Goal: Transaction & Acquisition: Purchase product/service

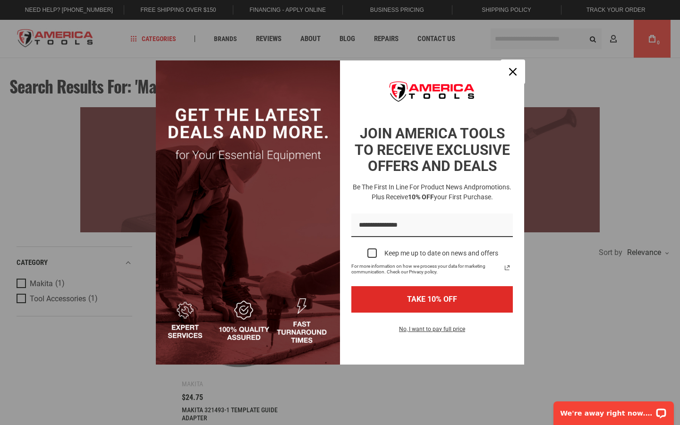
click at [513, 72] on icon "close icon" at bounding box center [513, 72] width 8 height 8
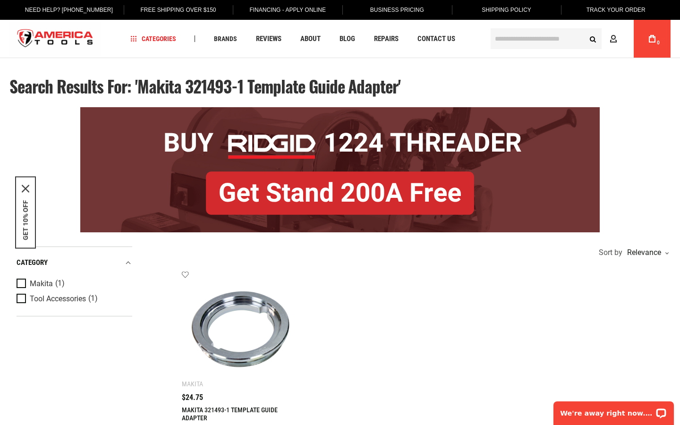
click at [25, 188] on icon "close icon" at bounding box center [26, 189] width 8 height 8
click at [229, 413] on div "MAKITA 321493-1 TEMPLATE GUIDE ADAPTER" at bounding box center [240, 418] width 117 height 24
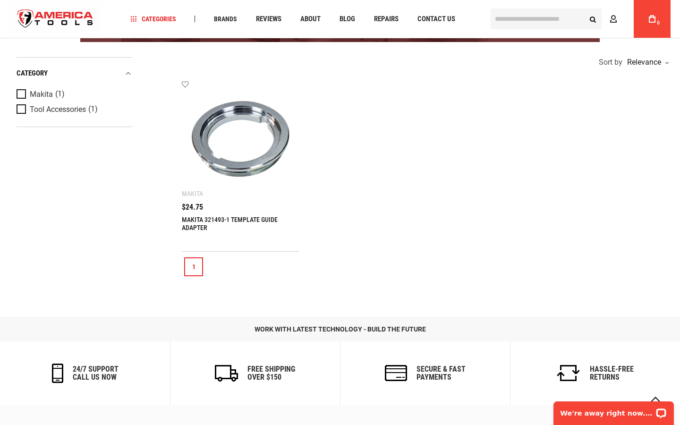
click at [229, 223] on div "MAKITA 321493-1 TEMPLATE GUIDE ADAPTER" at bounding box center [240, 228] width 117 height 24
click at [240, 139] on img at bounding box center [240, 139] width 98 height 98
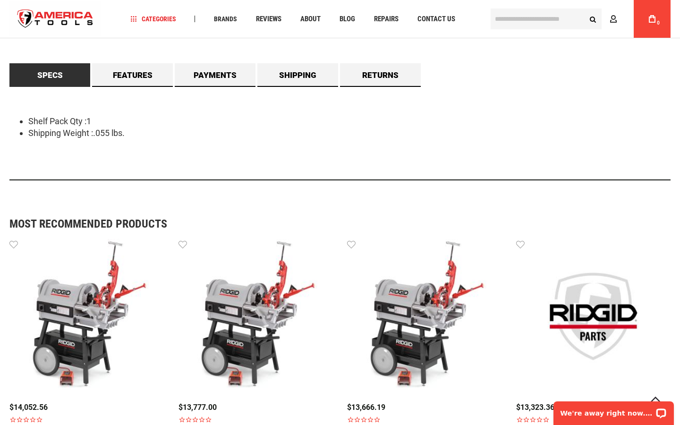
scroll to position [755, 0]
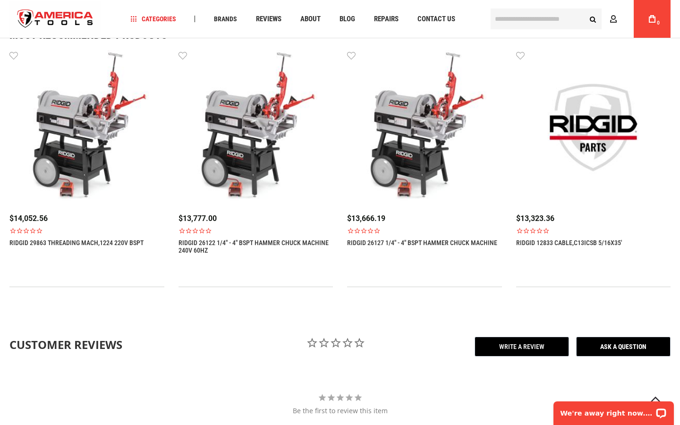
click at [546, 19] on input "text" at bounding box center [545, 18] width 111 height 21
type input "**********"
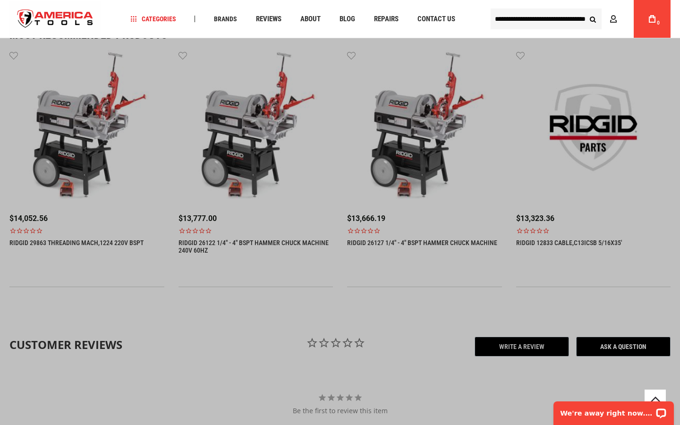
scroll to position [0, 29]
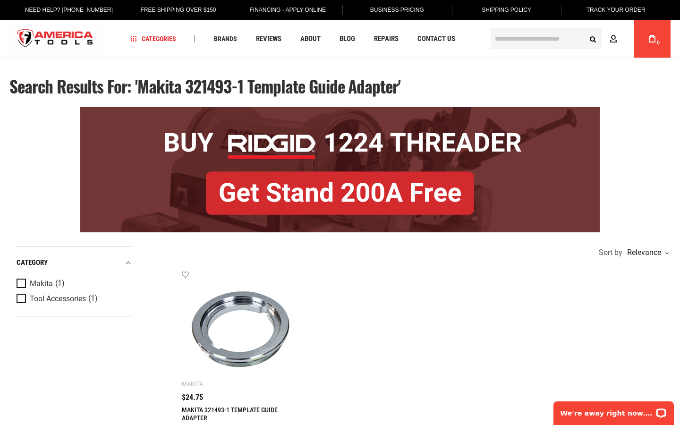
click at [240, 329] on img at bounding box center [240, 329] width 98 height 98
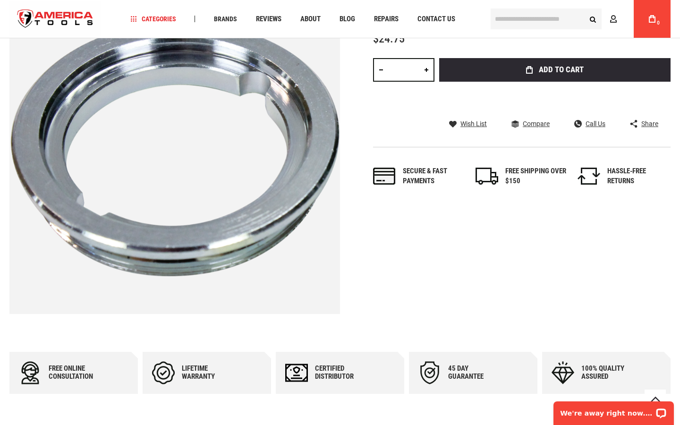
scroll to position [378, 0]
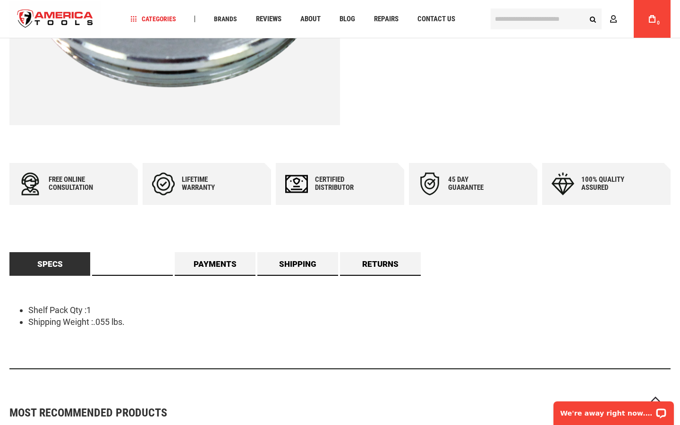
click at [132, 263] on link "Features" at bounding box center [132, 264] width 81 height 24
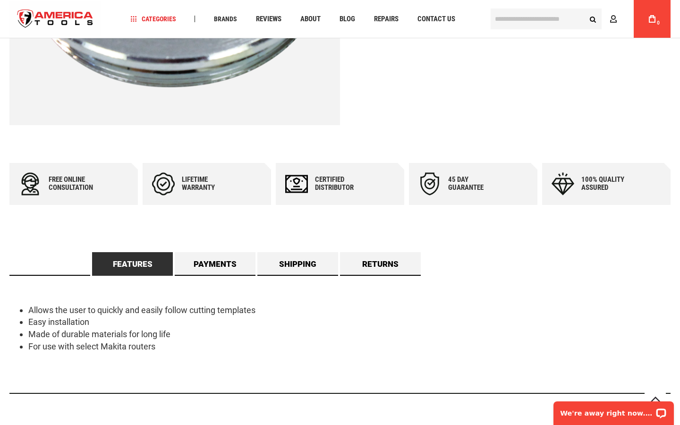
click at [50, 263] on link "Specs" at bounding box center [49, 264] width 81 height 24
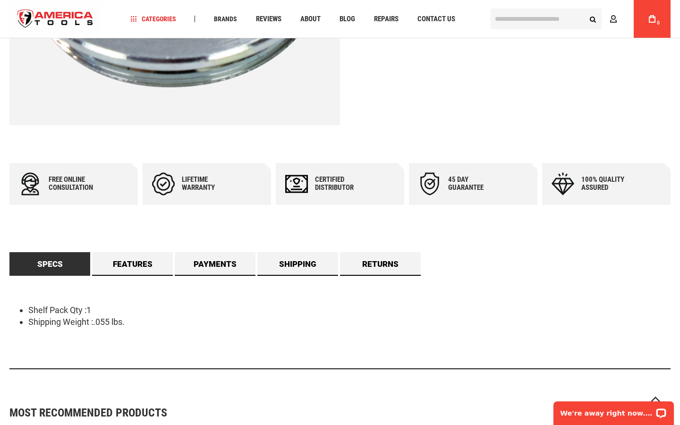
click at [132, 263] on link "Features" at bounding box center [132, 264] width 81 height 24
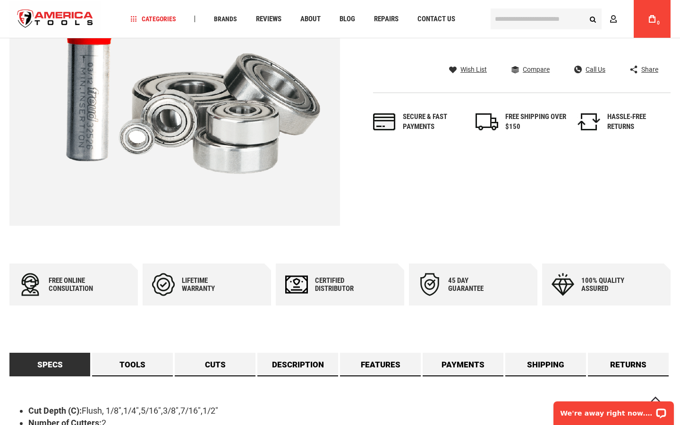
scroll to position [378, 0]
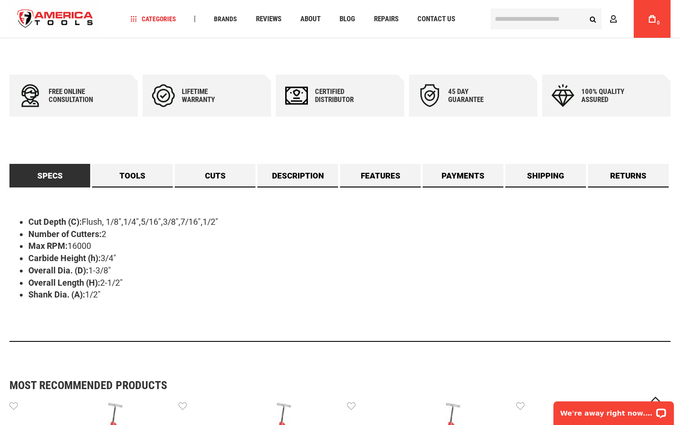
click at [50, 176] on link "Specs" at bounding box center [49, 176] width 81 height 24
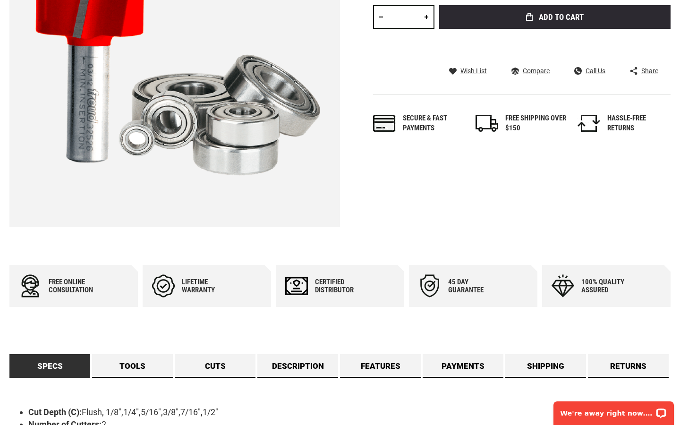
scroll to position [0, 0]
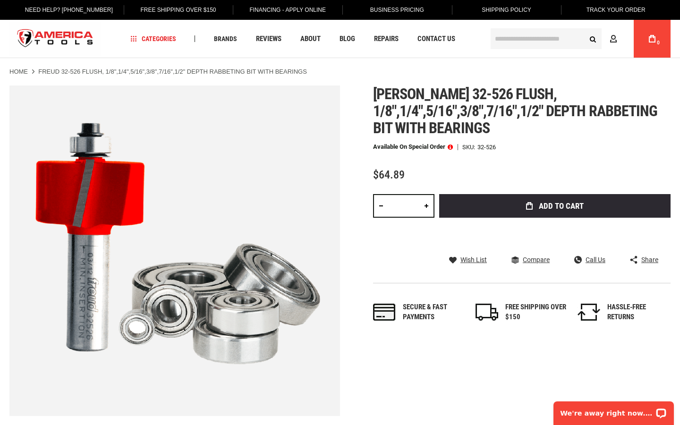
click at [555, 206] on span "Add to Cart" at bounding box center [561, 206] width 45 height 8
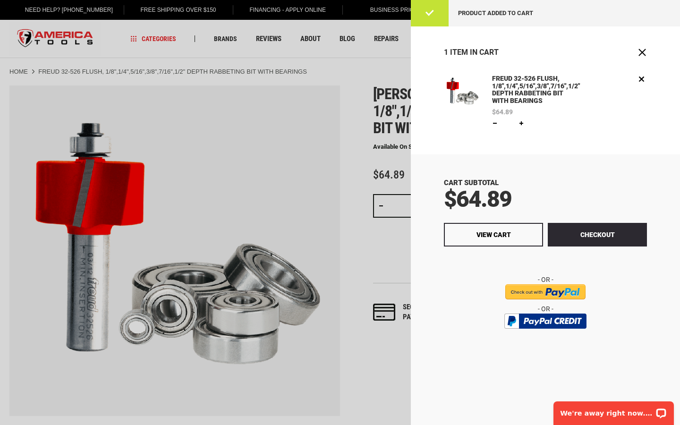
click at [546, 39] on div "1 Item in Cart Recently added item(s) FREUD 32-526 FLUSH, 1/8",1/4",5/16",3/8",…" at bounding box center [545, 225] width 269 height 398
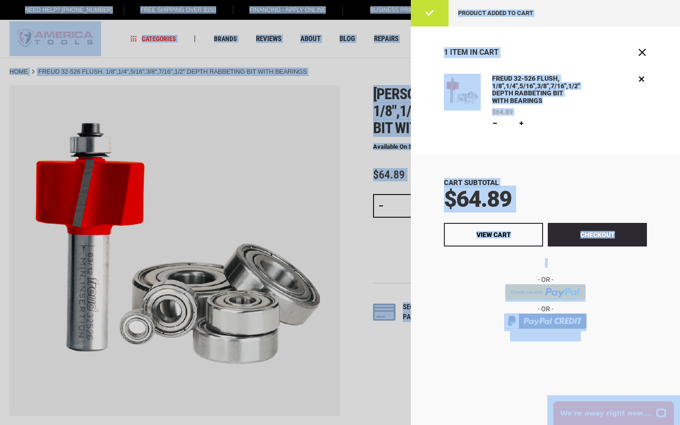
click at [642, 52] on span "Close" at bounding box center [641, 52] width 9 height 9
